Goal: Task Accomplishment & Management: Manage account settings

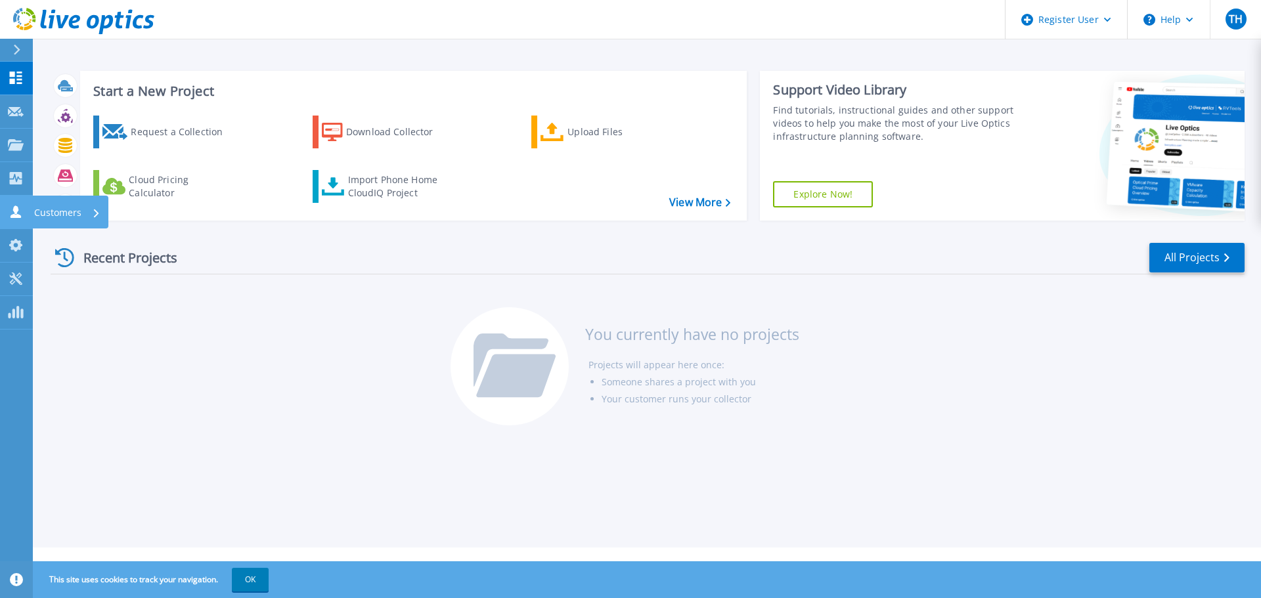
click at [12, 204] on link "Customers Customers" at bounding box center [16, 213] width 33 height 34
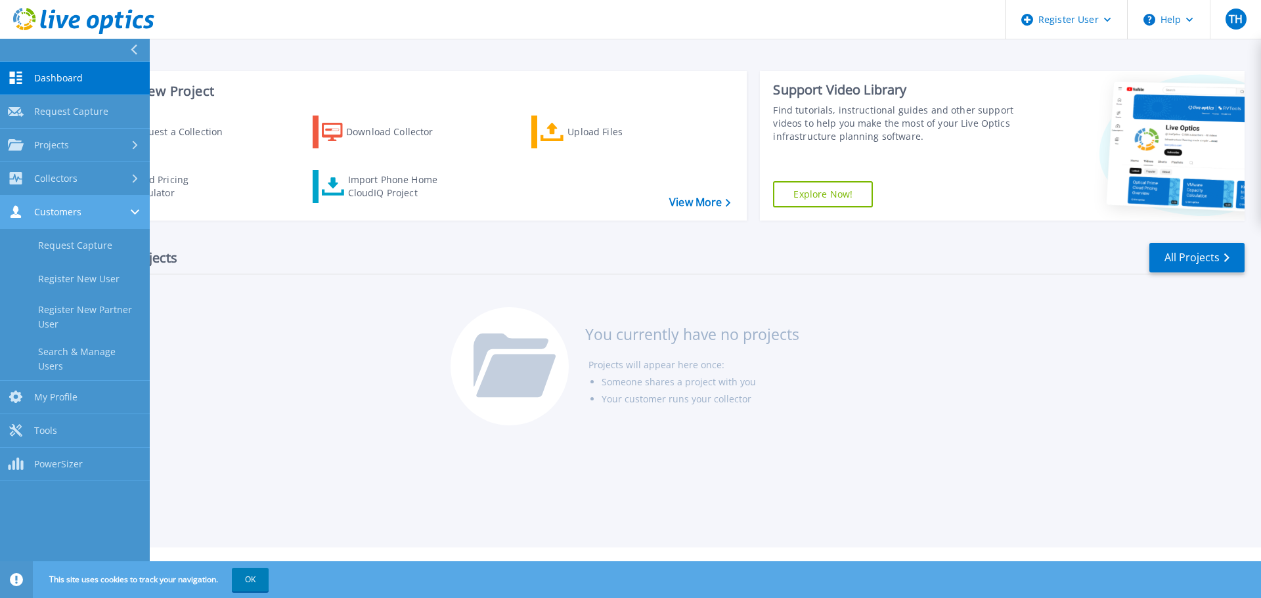
click at [11, 203] on link "Customers Customers" at bounding box center [75, 213] width 150 height 34
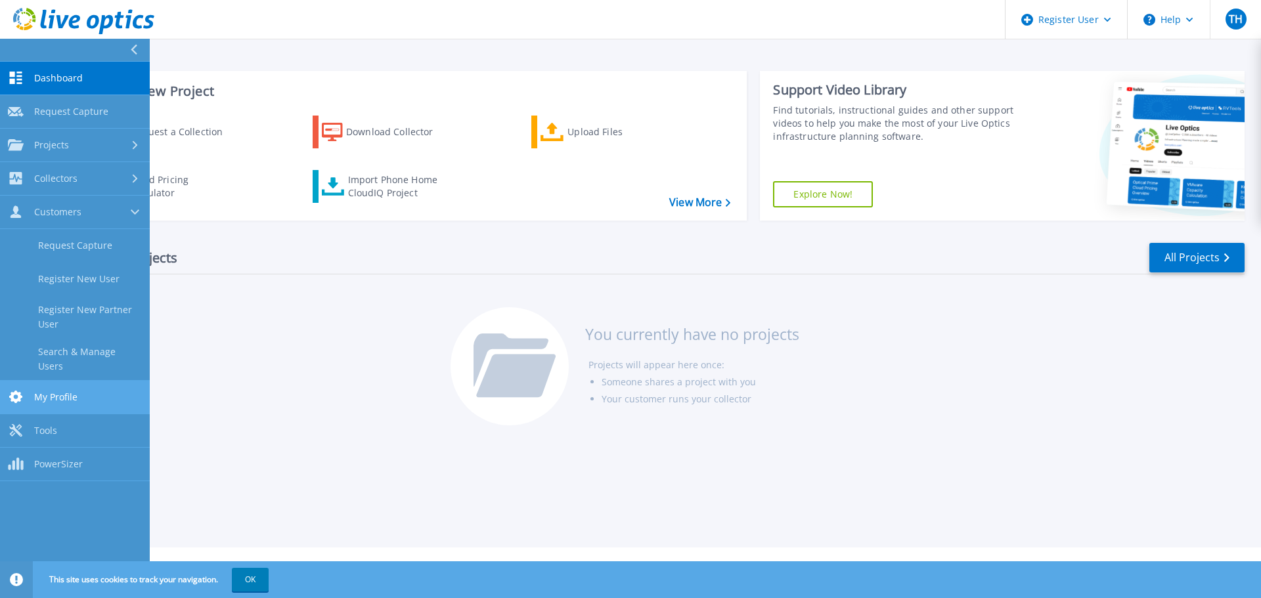
click at [72, 394] on span "My Profile" at bounding box center [55, 398] width 43 height 12
